Goal: Check status: Check status

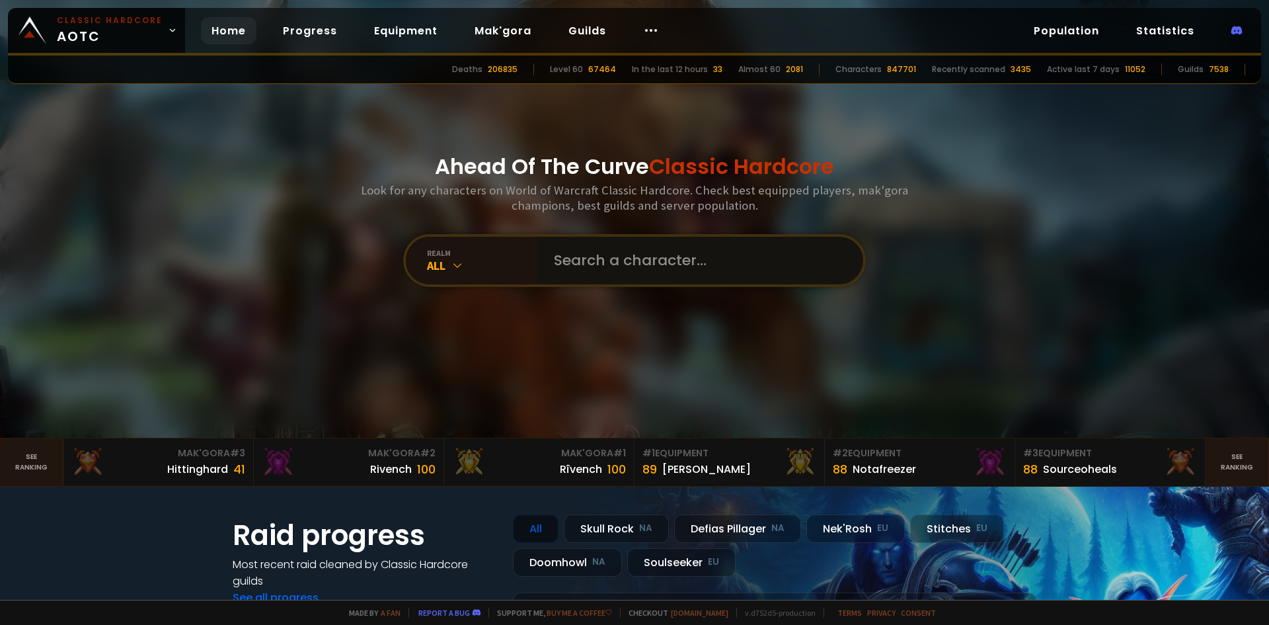
click at [611, 253] on input "text" at bounding box center [696, 261] width 301 height 48
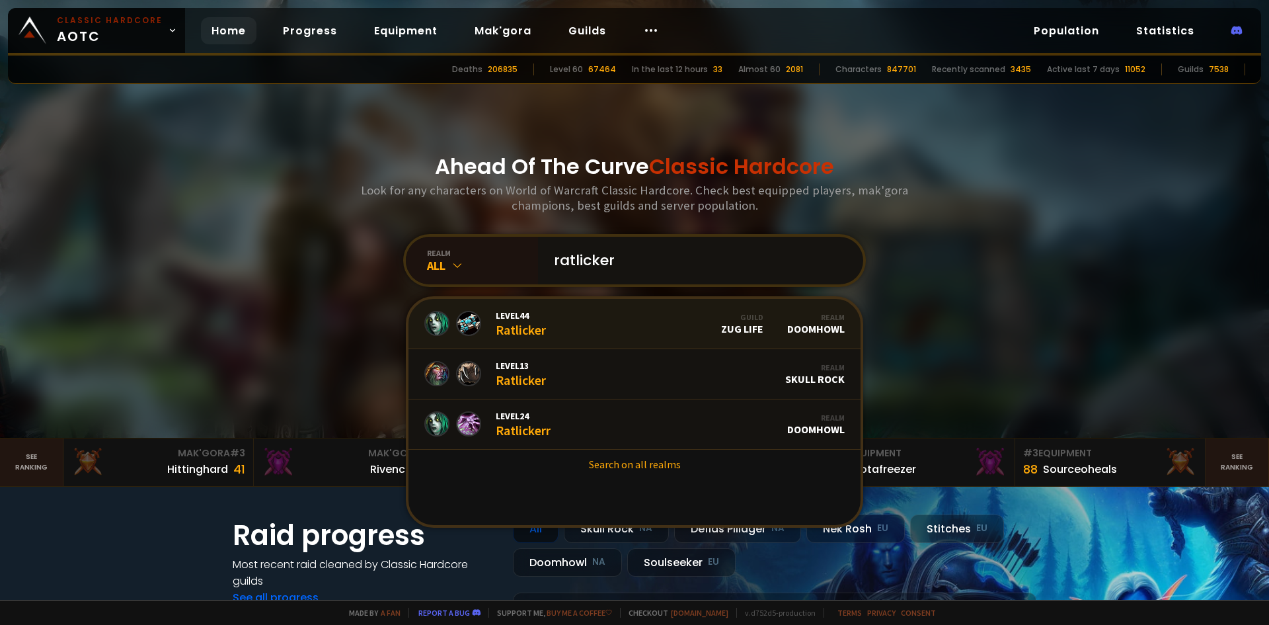
type input "ratlicker"
click at [623, 325] on link "Level 44 Ratlicker Guild Zug Life Realm Doomhowl" at bounding box center [635, 324] width 452 height 50
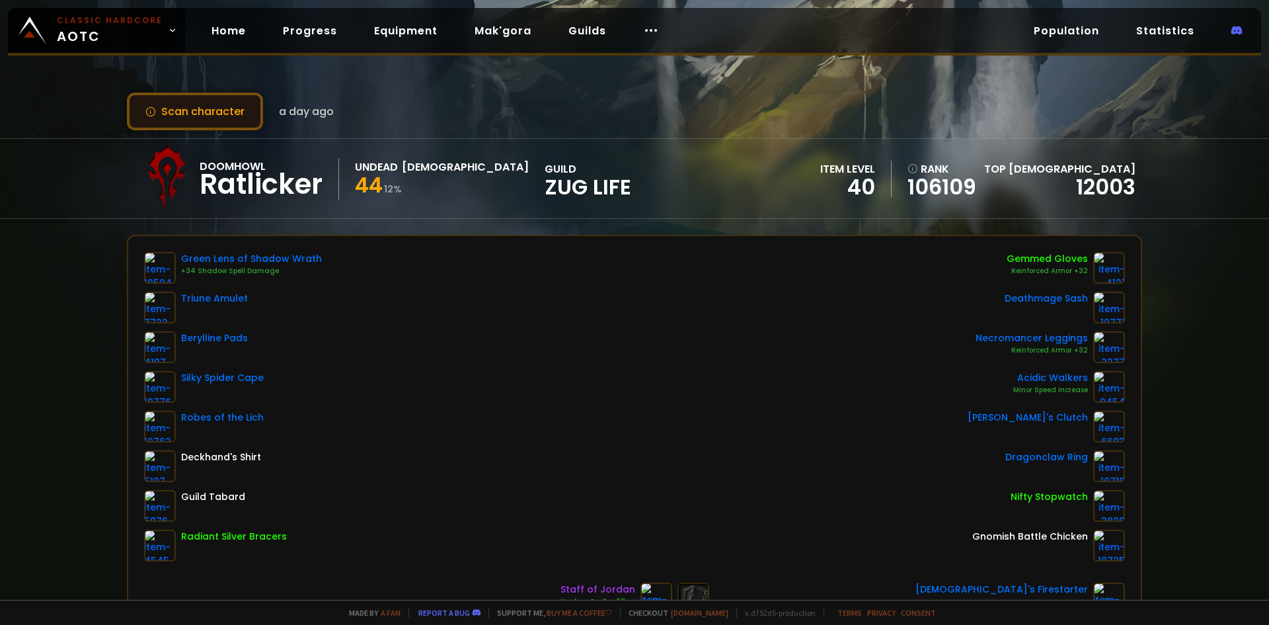
click at [224, 116] on button "Scan character" at bounding box center [195, 112] width 136 height 38
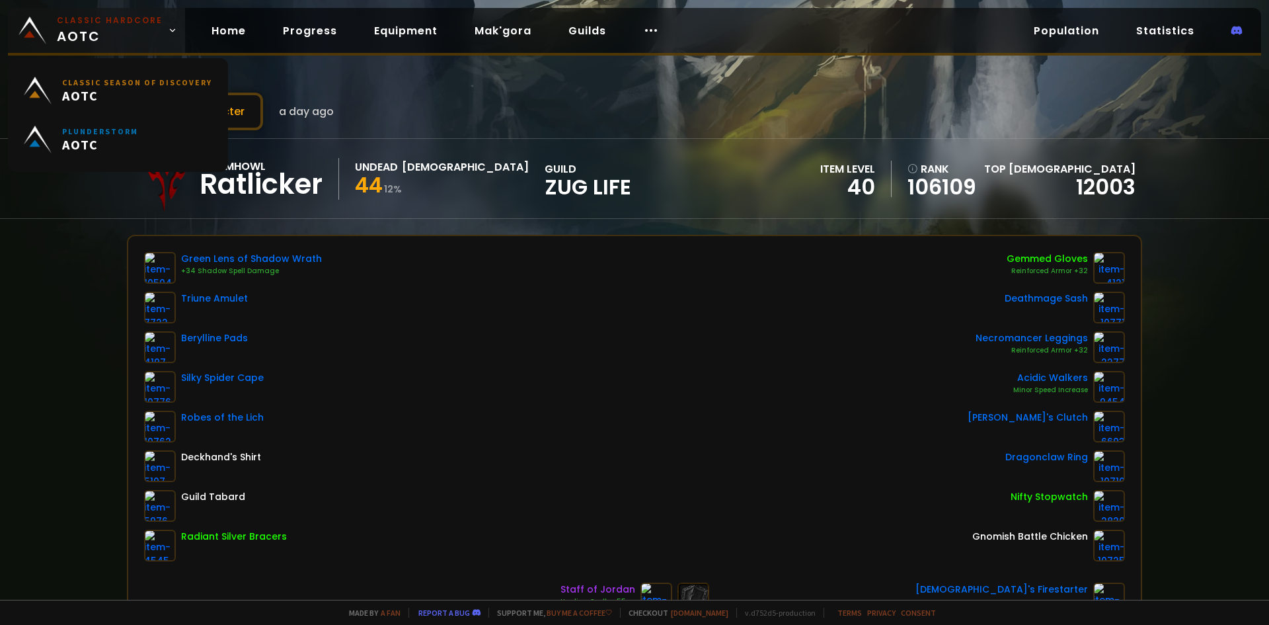
click at [116, 14] on link "Classic Hardcore AOTC" at bounding box center [96, 30] width 177 height 45
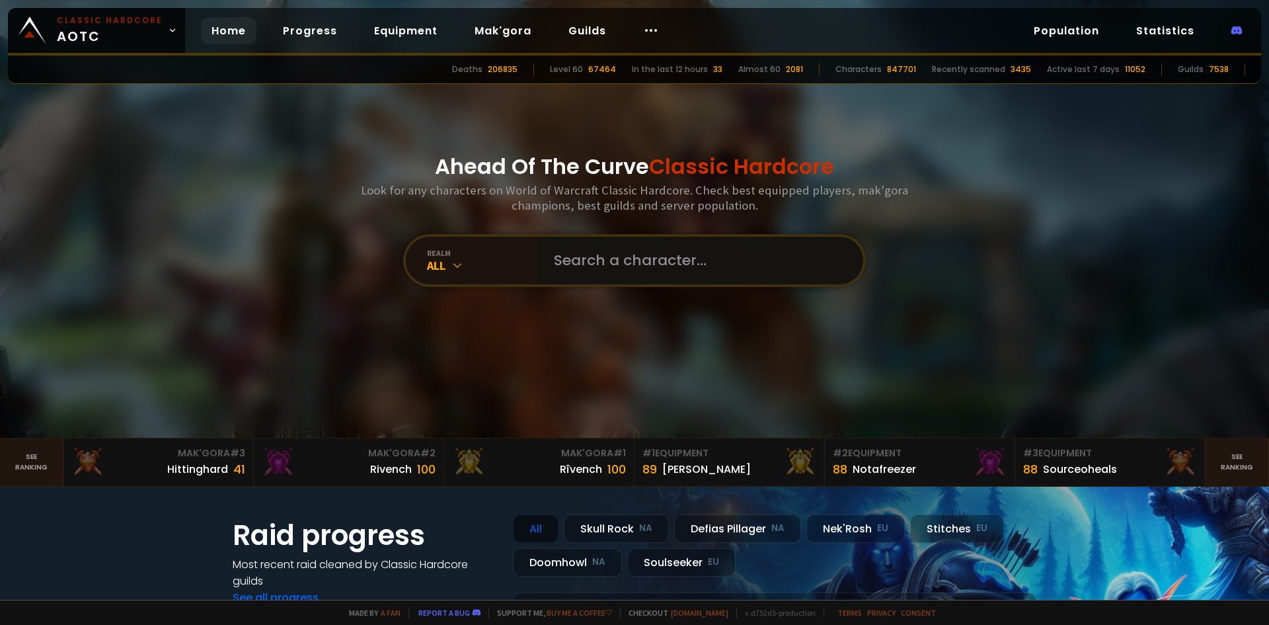
click at [644, 274] on input "text" at bounding box center [696, 261] width 301 height 48
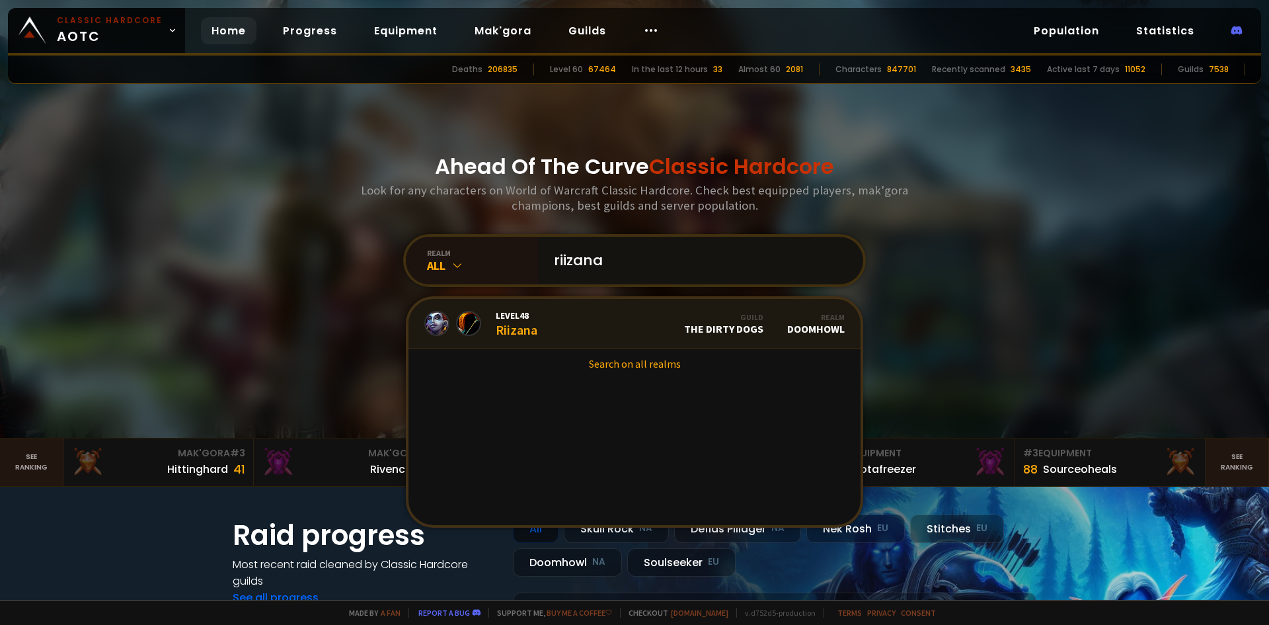
type input "riizana"
click at [590, 319] on link "Level 48 Riizana Guild The Dirty Dogs Realm Doomhowl" at bounding box center [635, 324] width 452 height 50
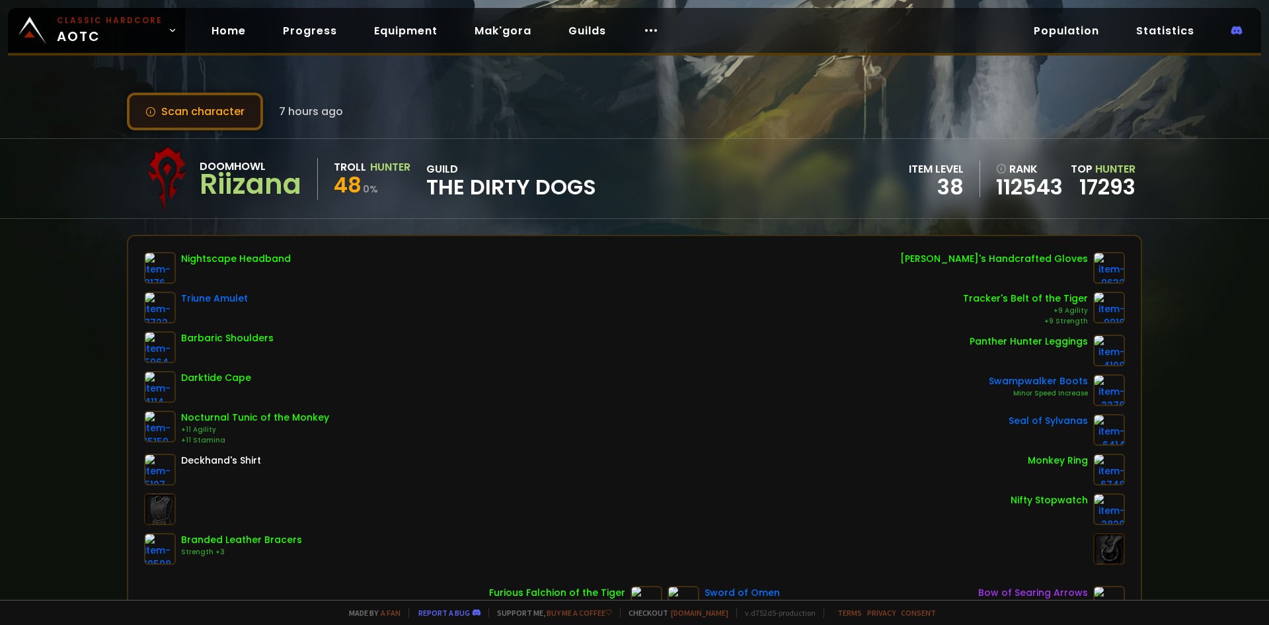
click at [187, 114] on button "Scan character" at bounding box center [195, 112] width 136 height 38
